Goal: Book appointment/travel/reservation

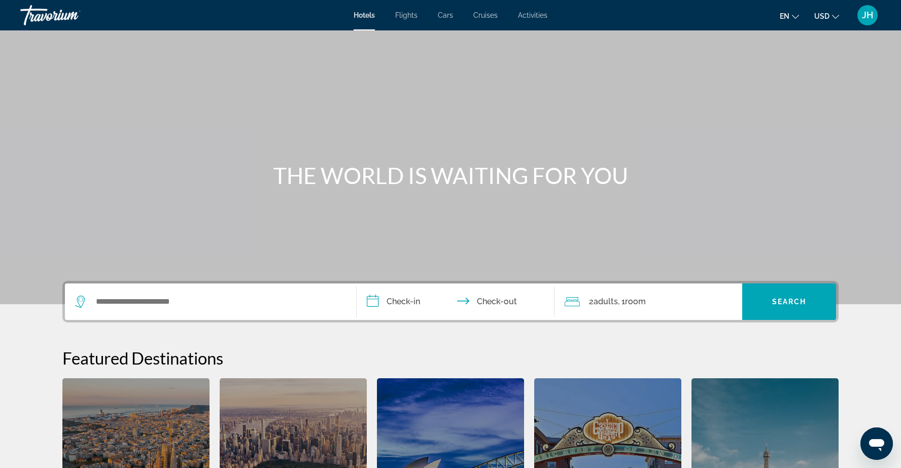
click at [538, 18] on span "Activities" at bounding box center [532, 15] width 29 height 8
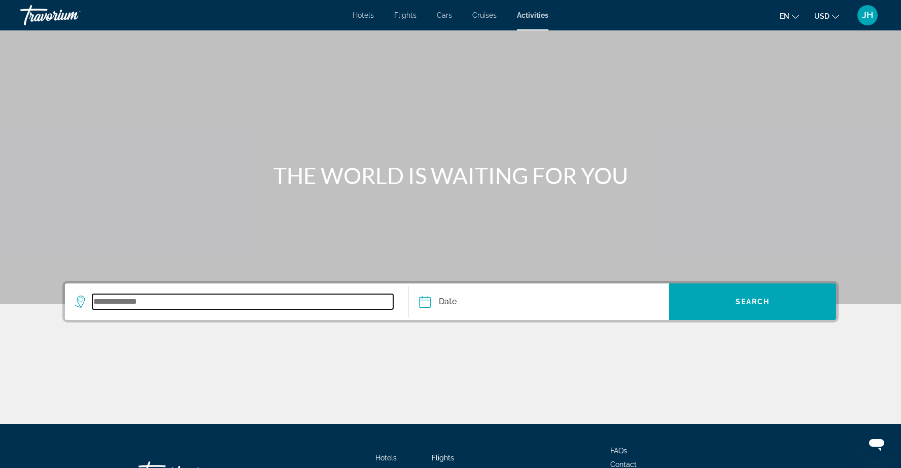
click at [274, 294] on input "Search widget" at bounding box center [242, 301] width 301 height 15
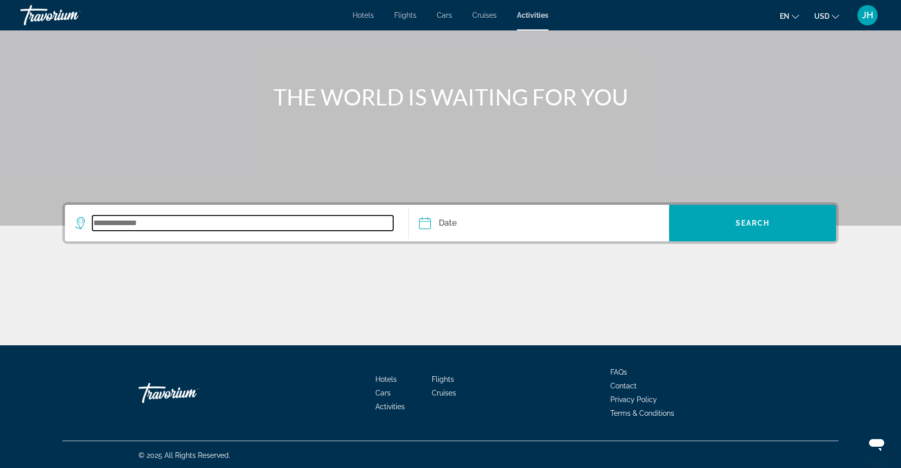
scroll to position [80, 0]
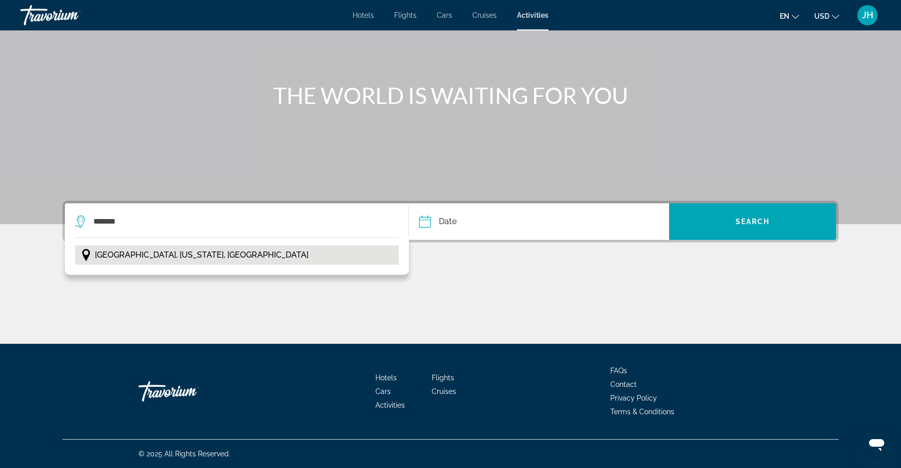
click at [282, 258] on button "[GEOGRAPHIC_DATA], [US_STATE], [GEOGRAPHIC_DATA]" at bounding box center [237, 254] width 324 height 19
type input "**********"
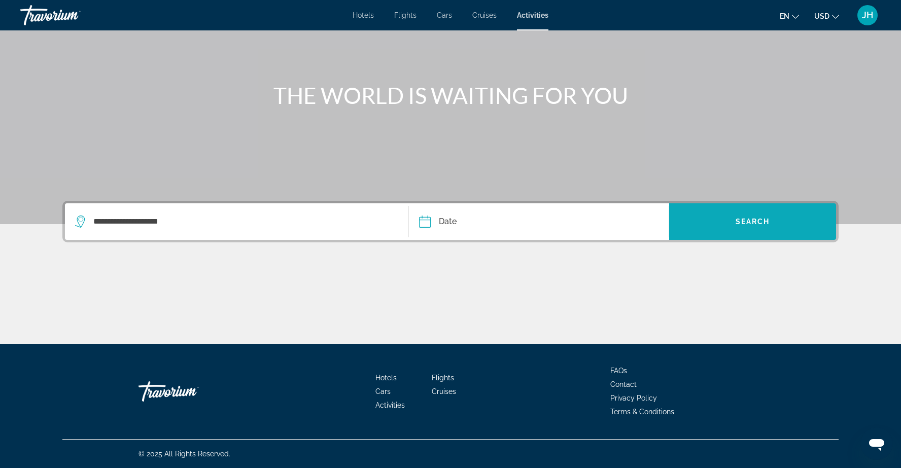
click at [692, 219] on span "Search widget" at bounding box center [752, 221] width 167 height 24
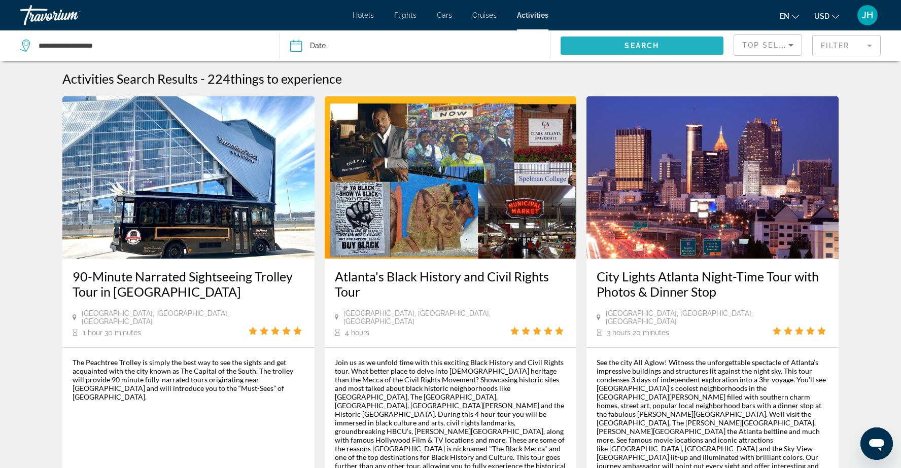
click at [653, 46] on span "Search" at bounding box center [641, 46] width 34 height 8
click at [853, 59] on div "Filter" at bounding box center [846, 45] width 68 height 30
click at [853, 51] on mat-form-field "Filter" at bounding box center [846, 45] width 68 height 21
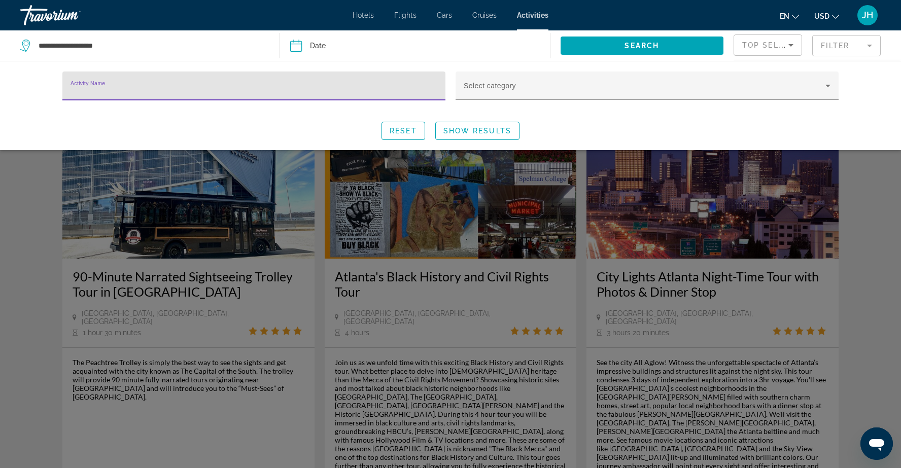
click at [406, 85] on input "Activity Name" at bounding box center [254, 90] width 367 height 12
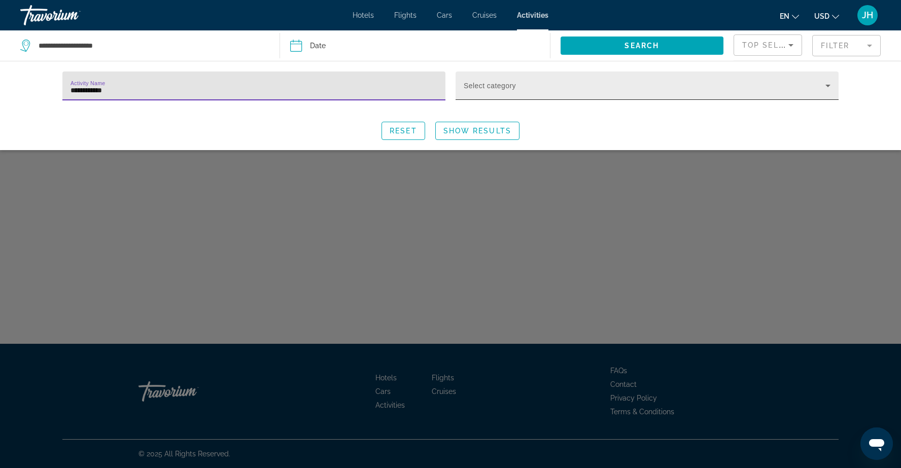
type input "**********"
click at [580, 79] on div "Select category" at bounding box center [647, 86] width 367 height 28
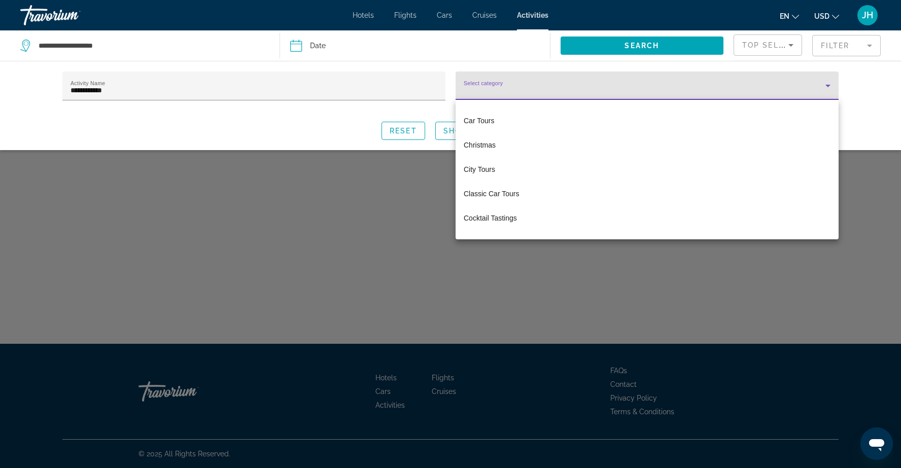
scroll to position [433, 0]
click at [876, 91] on div at bounding box center [450, 234] width 901 height 468
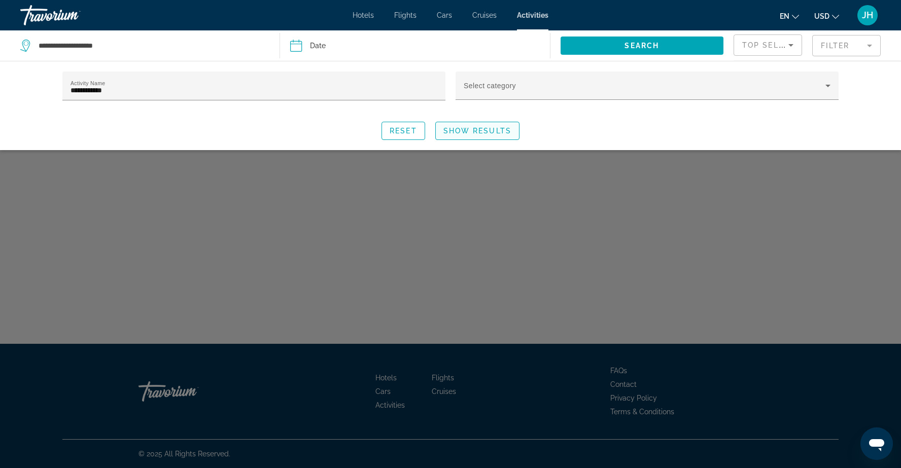
click at [455, 131] on span "Show Results" at bounding box center [477, 131] width 68 height 8
